Goal: Information Seeking & Learning: Find specific page/section

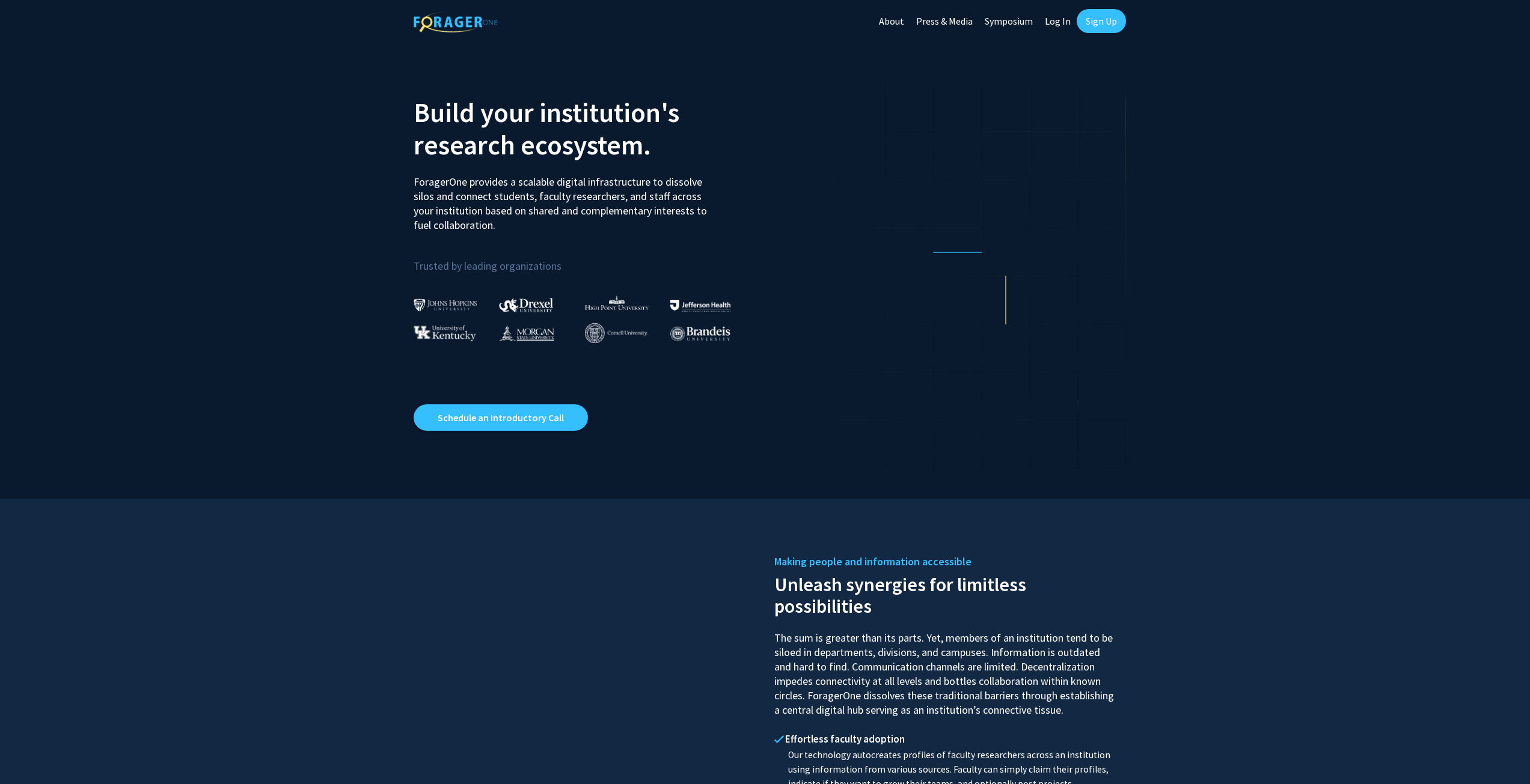
click at [1060, 22] on link "Log In" at bounding box center [1057, 21] width 38 height 42
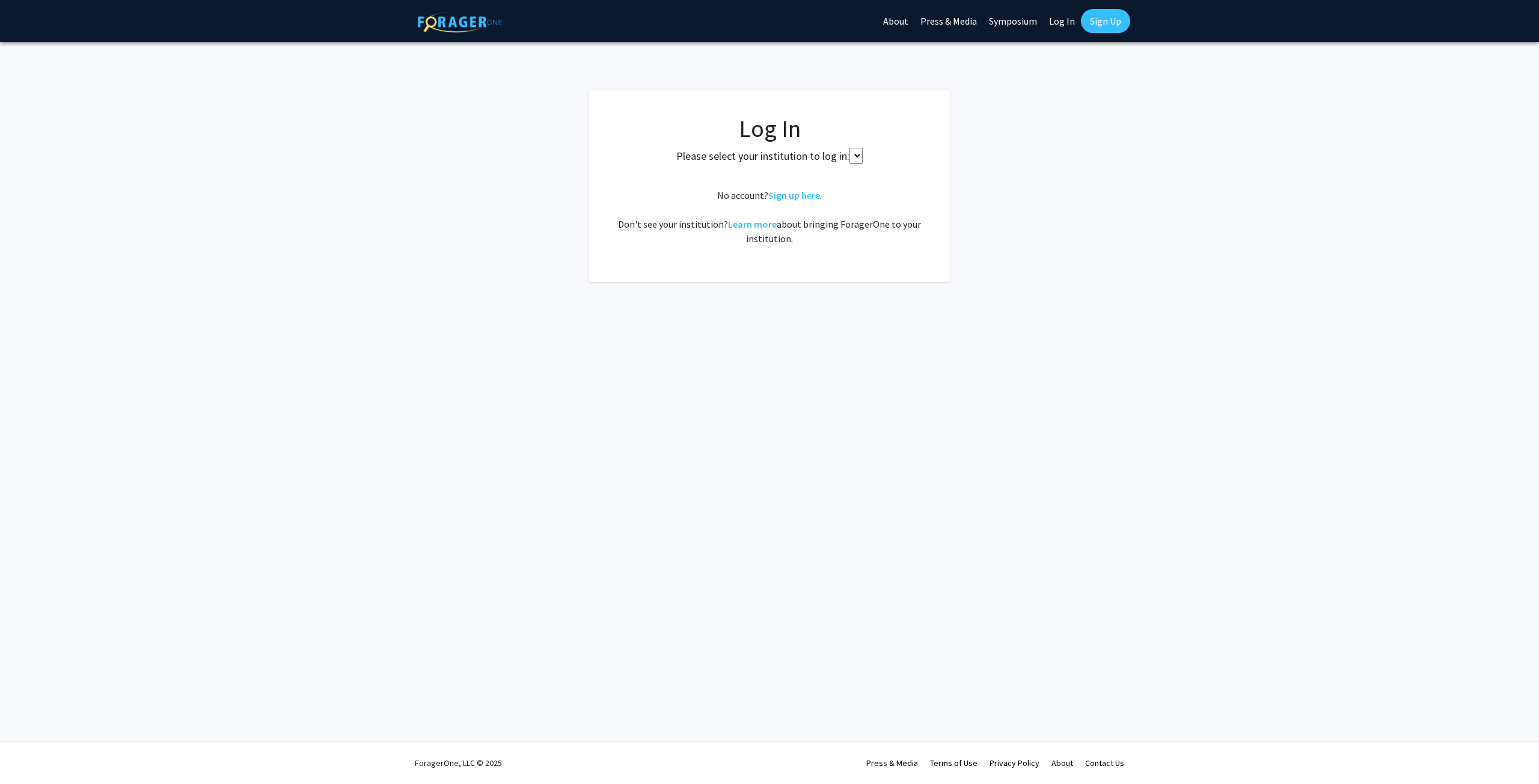
select select
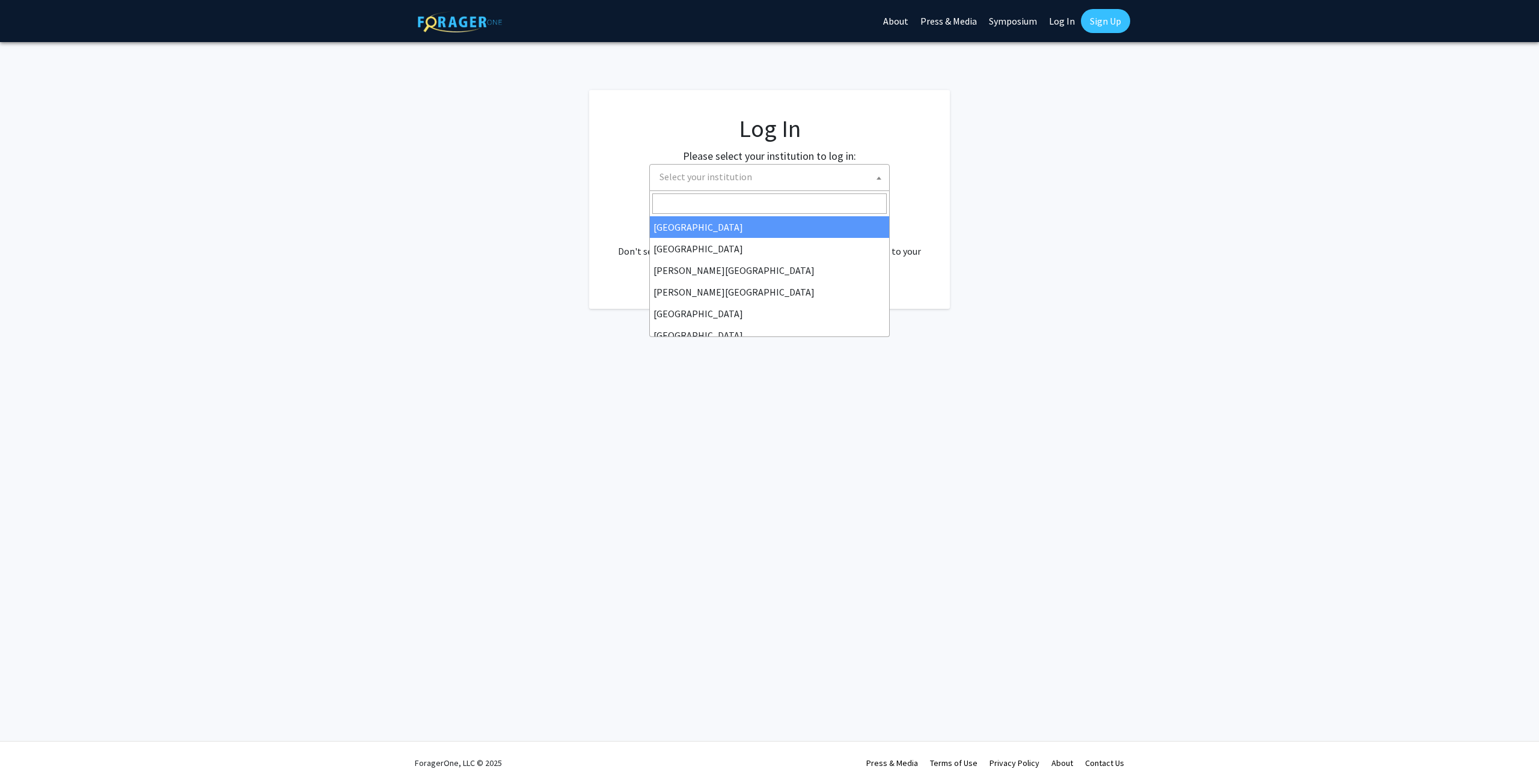
click at [760, 164] on span "Select your institution" at bounding box center [769, 178] width 240 height 27
type input "wayn"
select select "21"
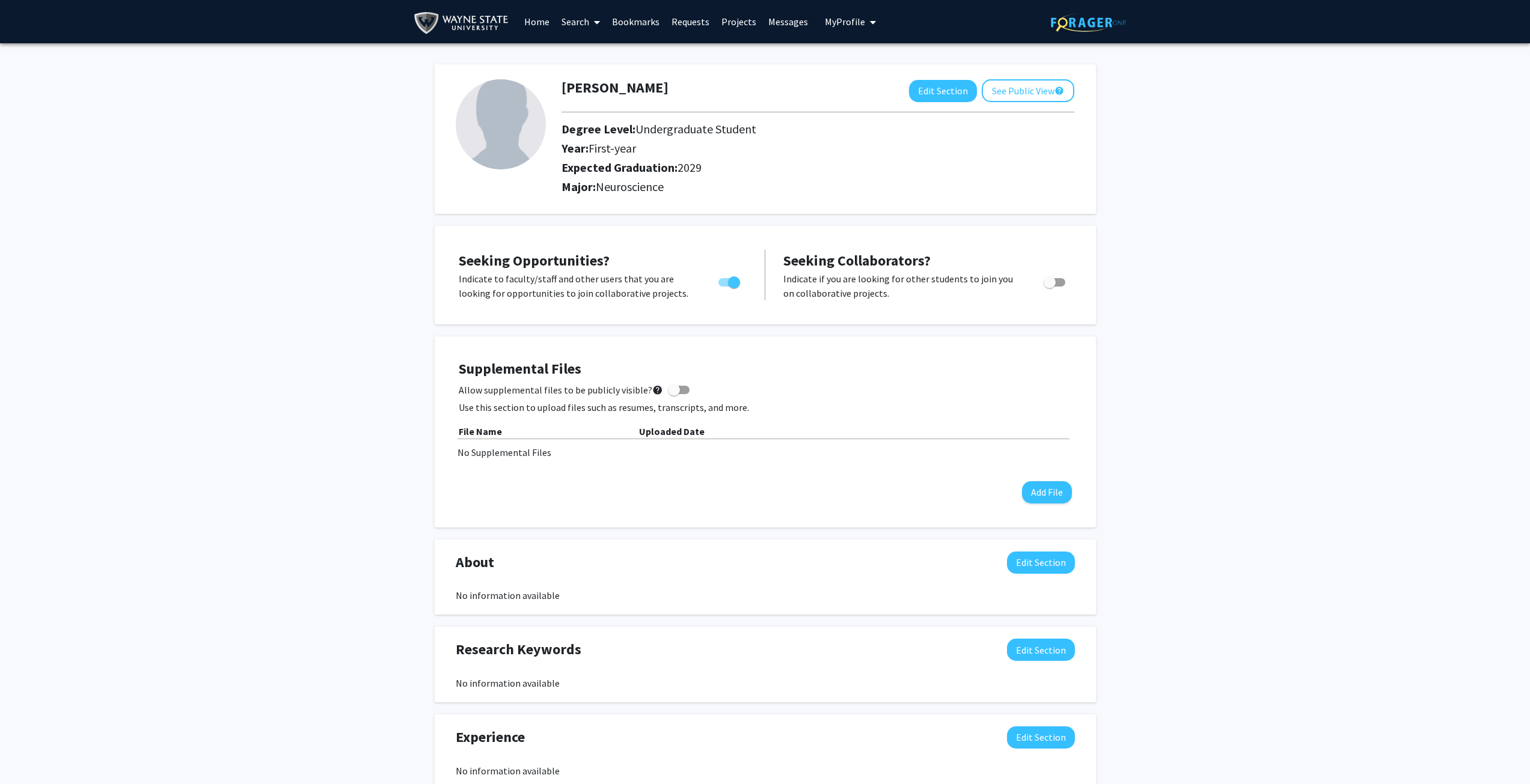
click at [531, 30] on link "Home" at bounding box center [536, 21] width 37 height 42
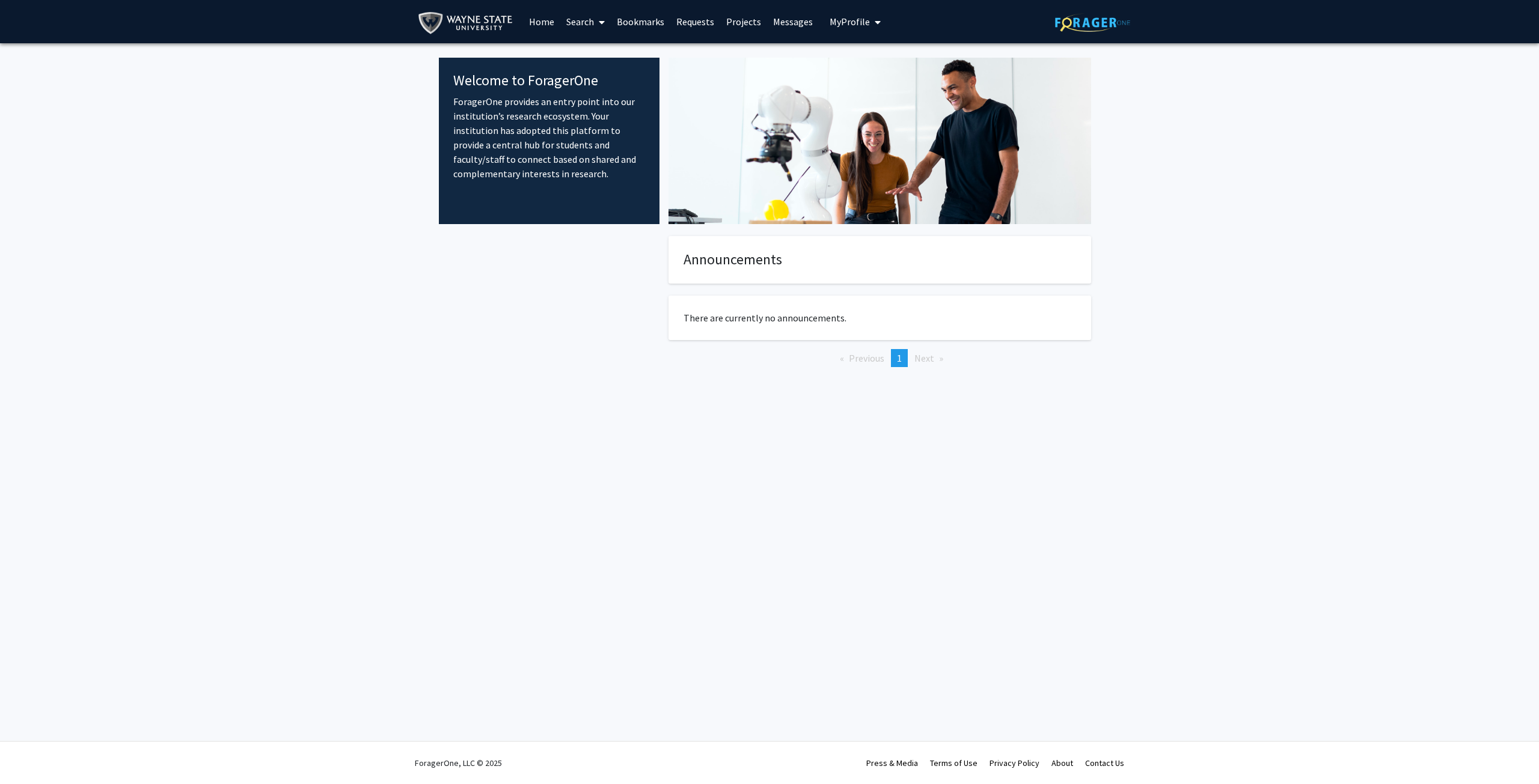
click at [572, 18] on link "Search" at bounding box center [585, 21] width 50 height 42
click at [580, 53] on span "Faculty/Staff" at bounding box center [605, 55] width 89 height 24
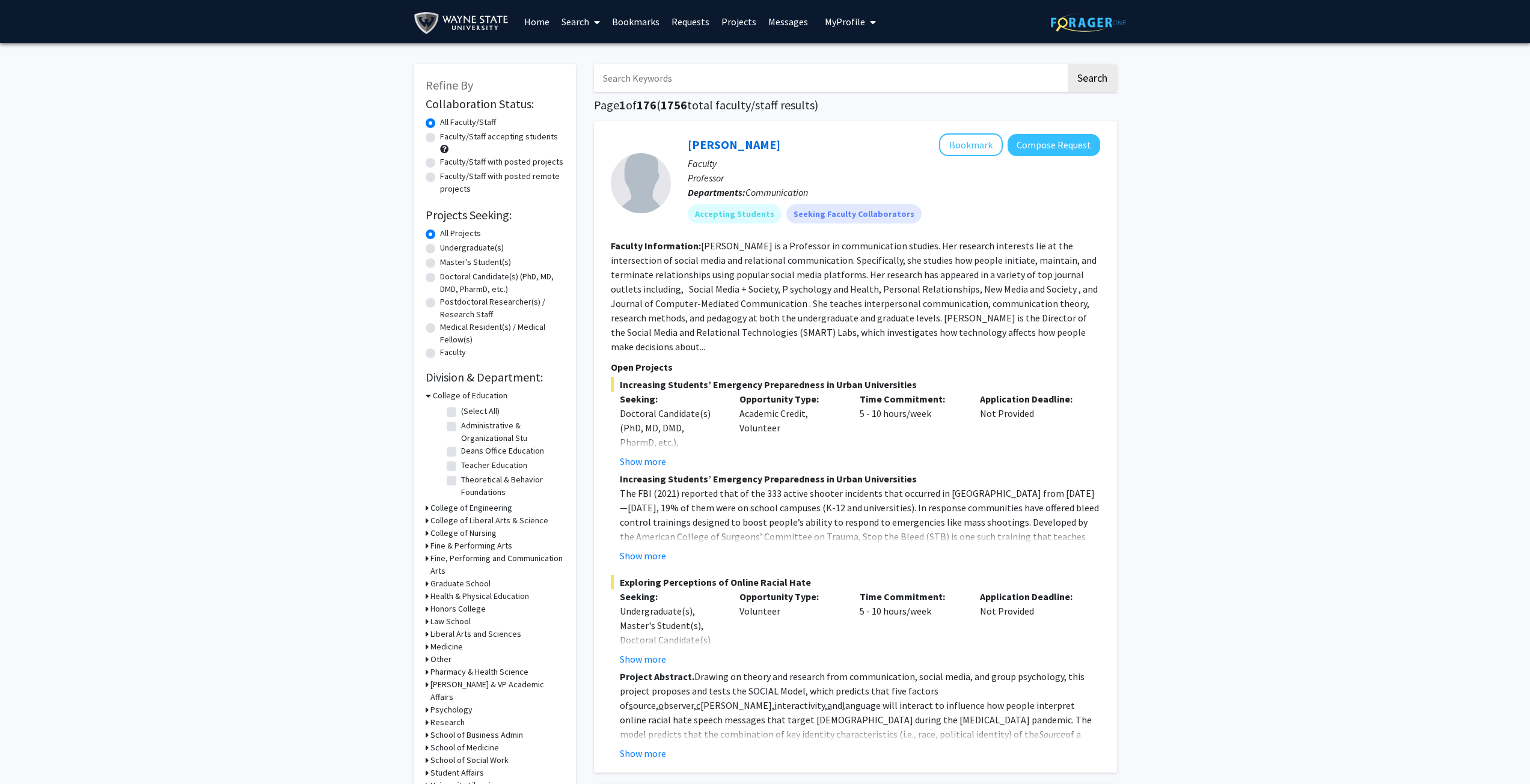
click at [674, 85] on input "Search Keywords" at bounding box center [830, 78] width 472 height 28
type input "Neurology"
click at [1068, 64] on button "Search" at bounding box center [1092, 78] width 49 height 28
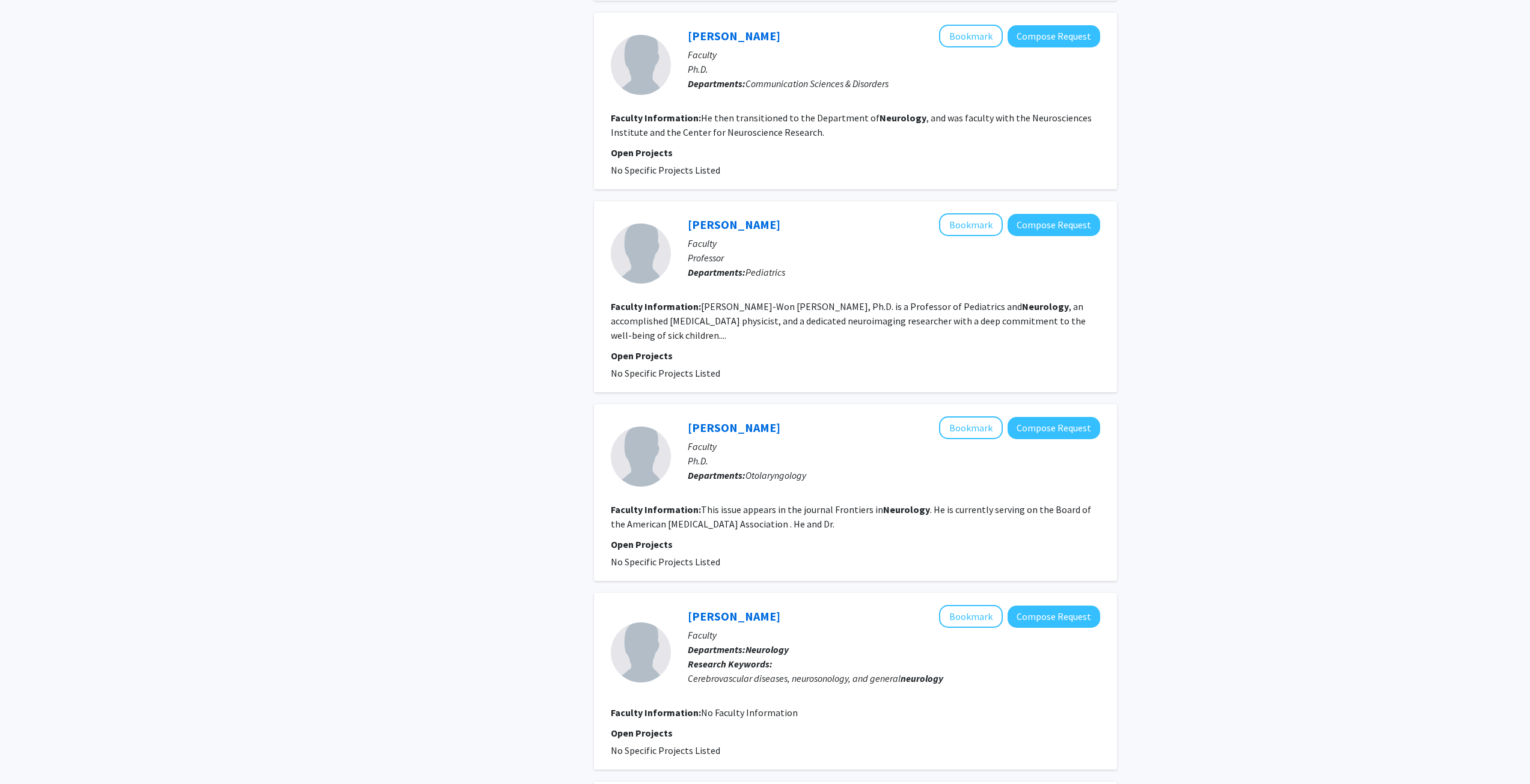
scroll to position [1022, 0]
